Goal: Task Accomplishment & Management: Complete application form

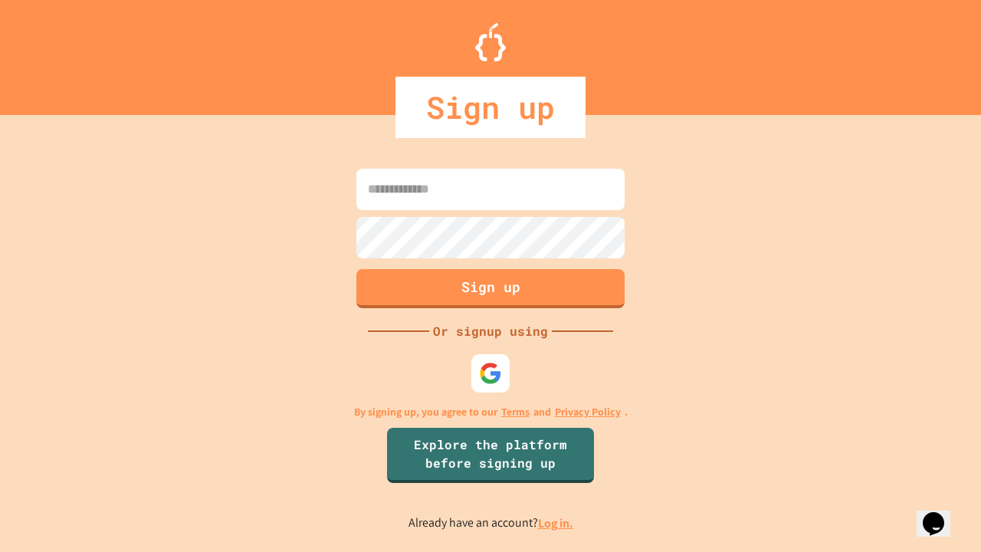
click at [556, 523] on link "Log in." at bounding box center [555, 523] width 35 height 16
